Goal: Task Accomplishment & Management: Manage account settings

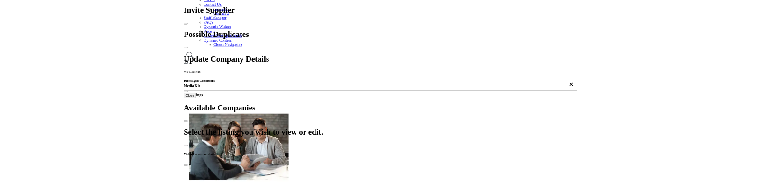
scroll to position [178, 0]
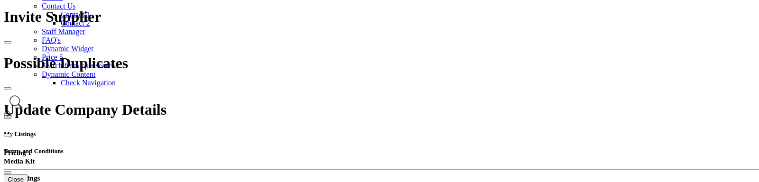
scroll to position [59, 0]
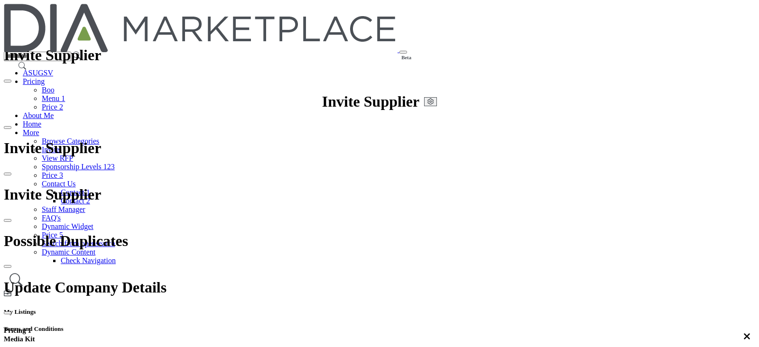
scroll to position [178, 0]
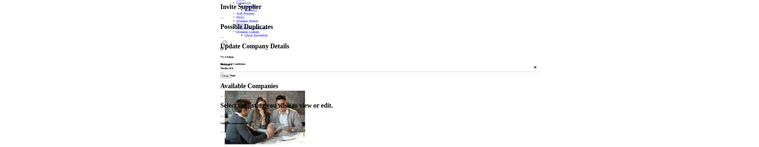
scroll to position [178, 0]
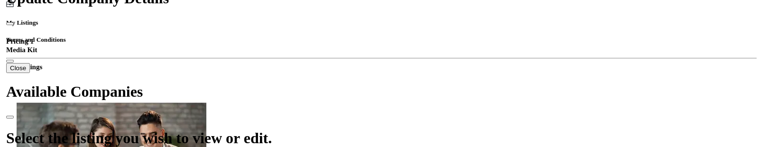
scroll to position [178, 0]
